Goal: Navigation & Orientation: Understand site structure

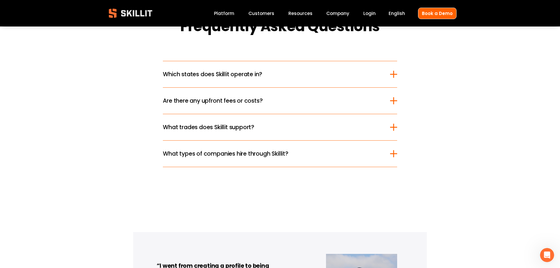
scroll to position [764, 0]
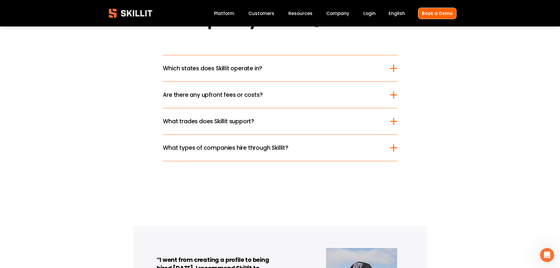
click at [393, 71] on div at bounding box center [393, 68] width 1 height 7
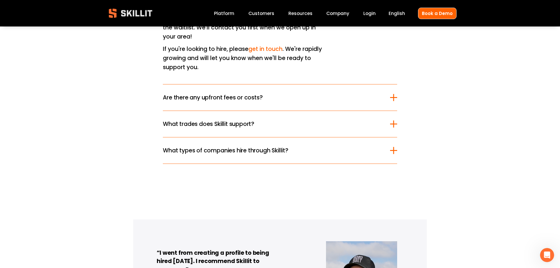
scroll to position [911, 0]
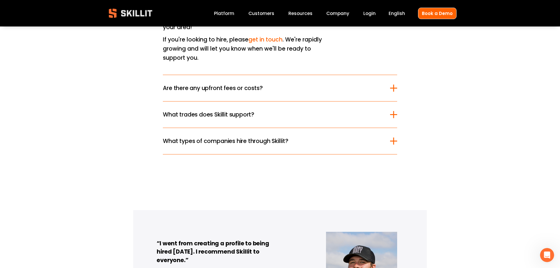
click at [394, 85] on div at bounding box center [393, 88] width 1 height 7
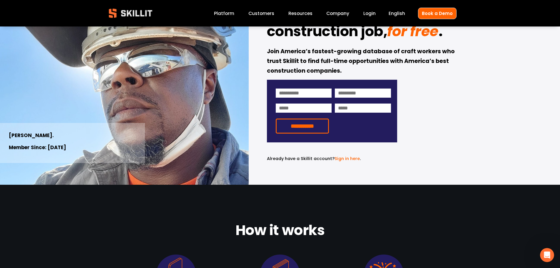
scroll to position [0, 0]
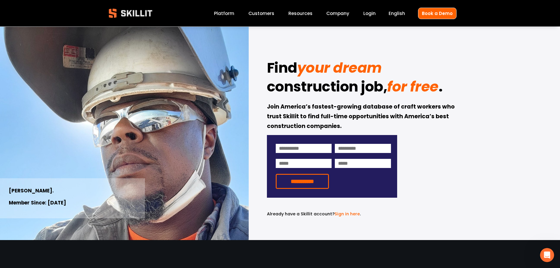
click at [345, 14] on link "Company" at bounding box center [337, 13] width 23 height 8
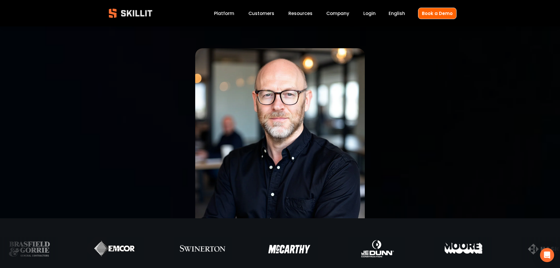
click at [338, 13] on link "Company" at bounding box center [337, 13] width 23 height 8
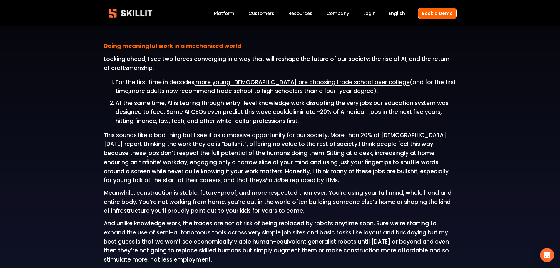
scroll to position [764, 0]
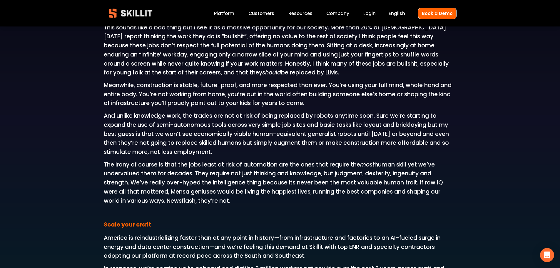
click at [262, 13] on link "Customers" at bounding box center [261, 13] width 26 height 8
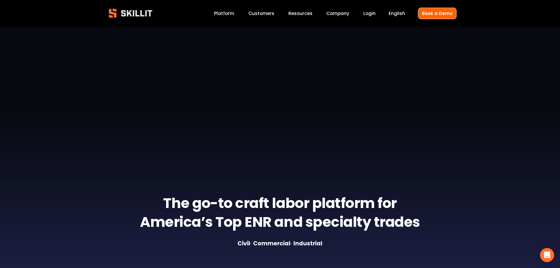
scroll to position [88, 0]
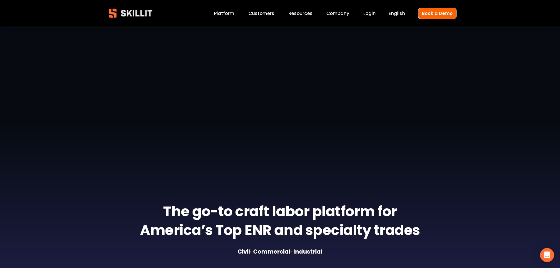
click at [226, 14] on link "Platform" at bounding box center [224, 13] width 20 height 8
